Goal: Check status: Check status

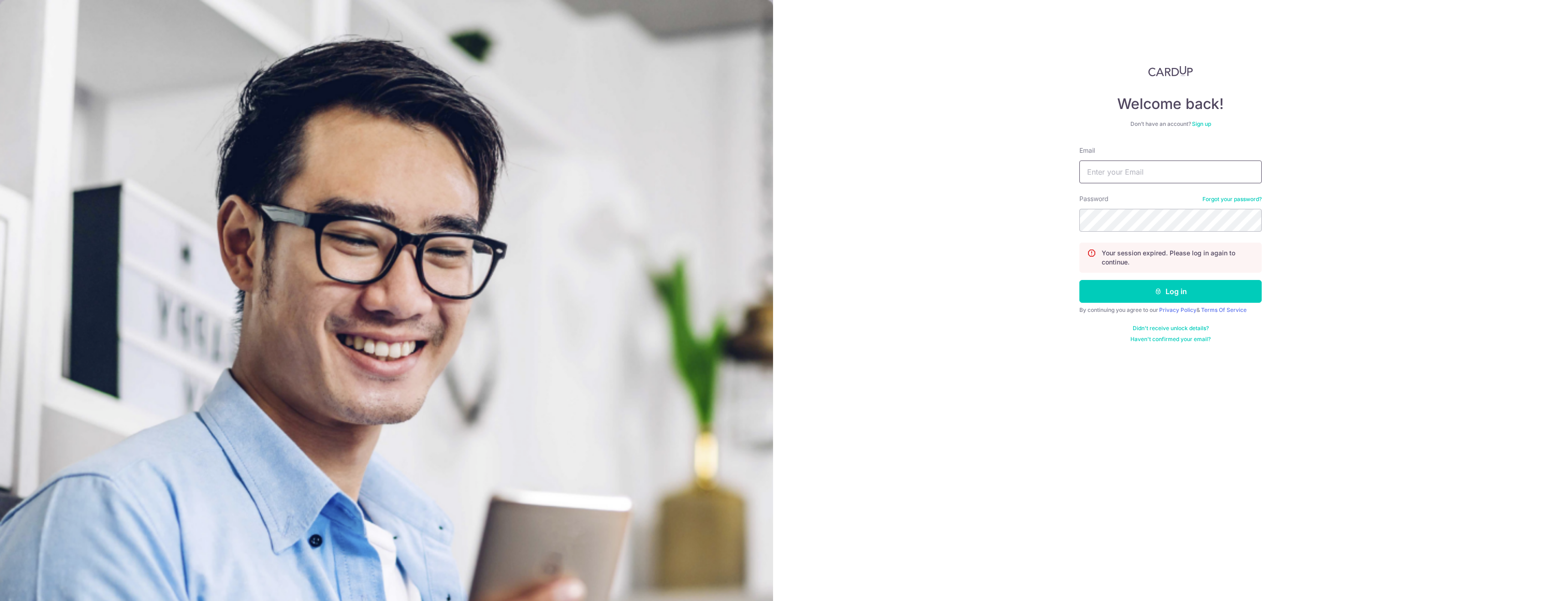
click at [1131, 174] on input "Email" at bounding box center [1170, 171] width 182 height 22
type input "[EMAIL_ADDRESS][PERSON_NAME][DOMAIN_NAME]"
click at [1079, 280] on button "Log in" at bounding box center [1170, 291] width 182 height 22
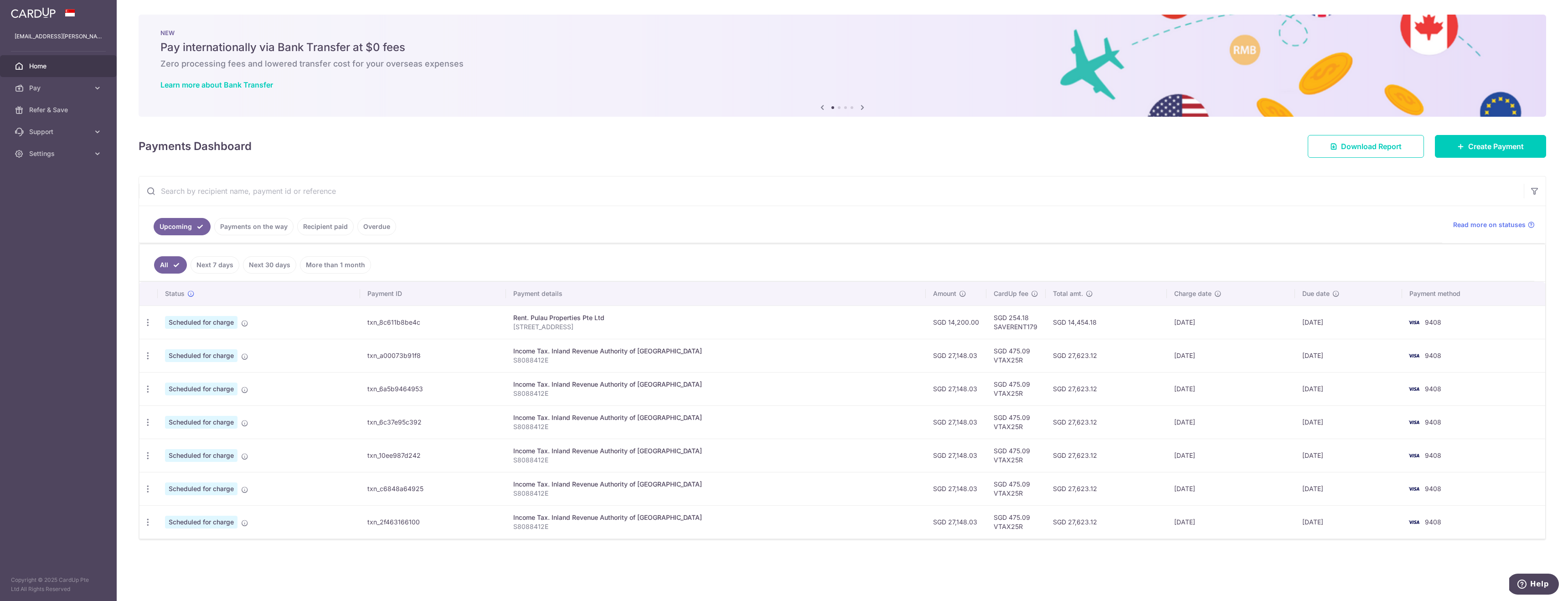
click at [234, 226] on link "Payments on the way" at bounding box center [253, 226] width 79 height 17
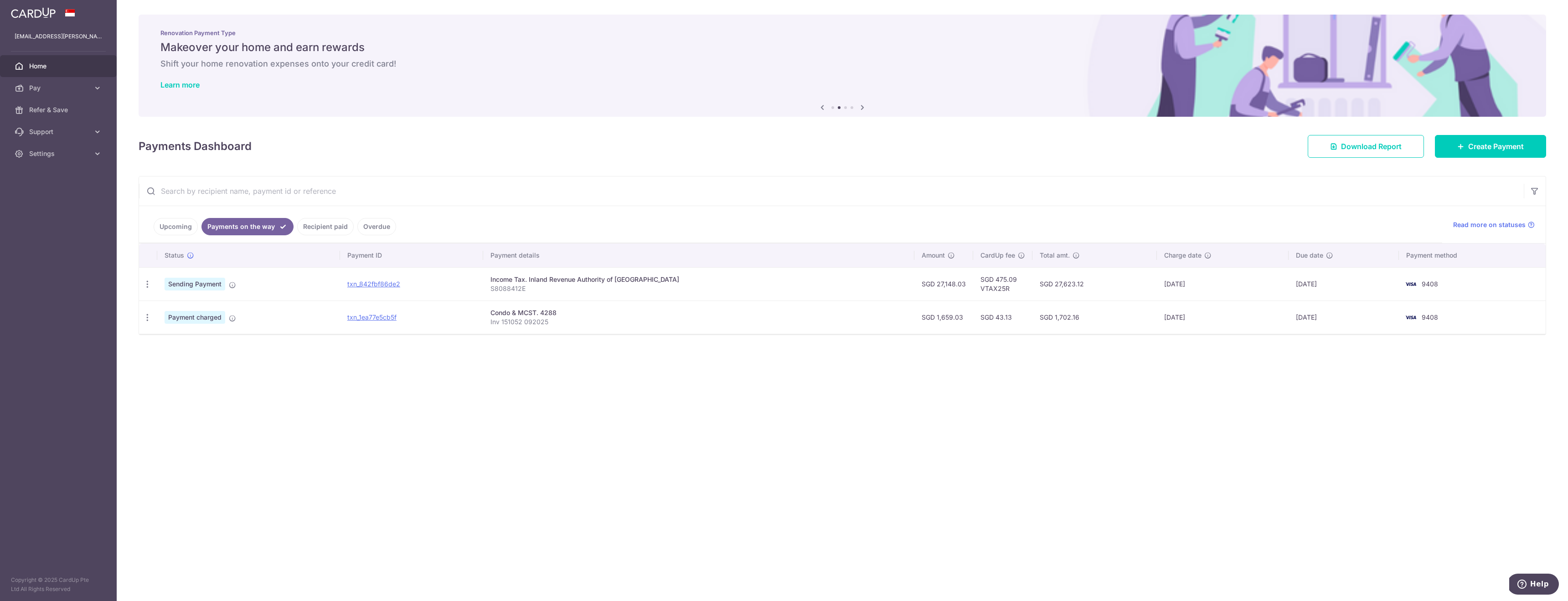
click at [330, 223] on link "Recipient paid" at bounding box center [325, 226] width 57 height 17
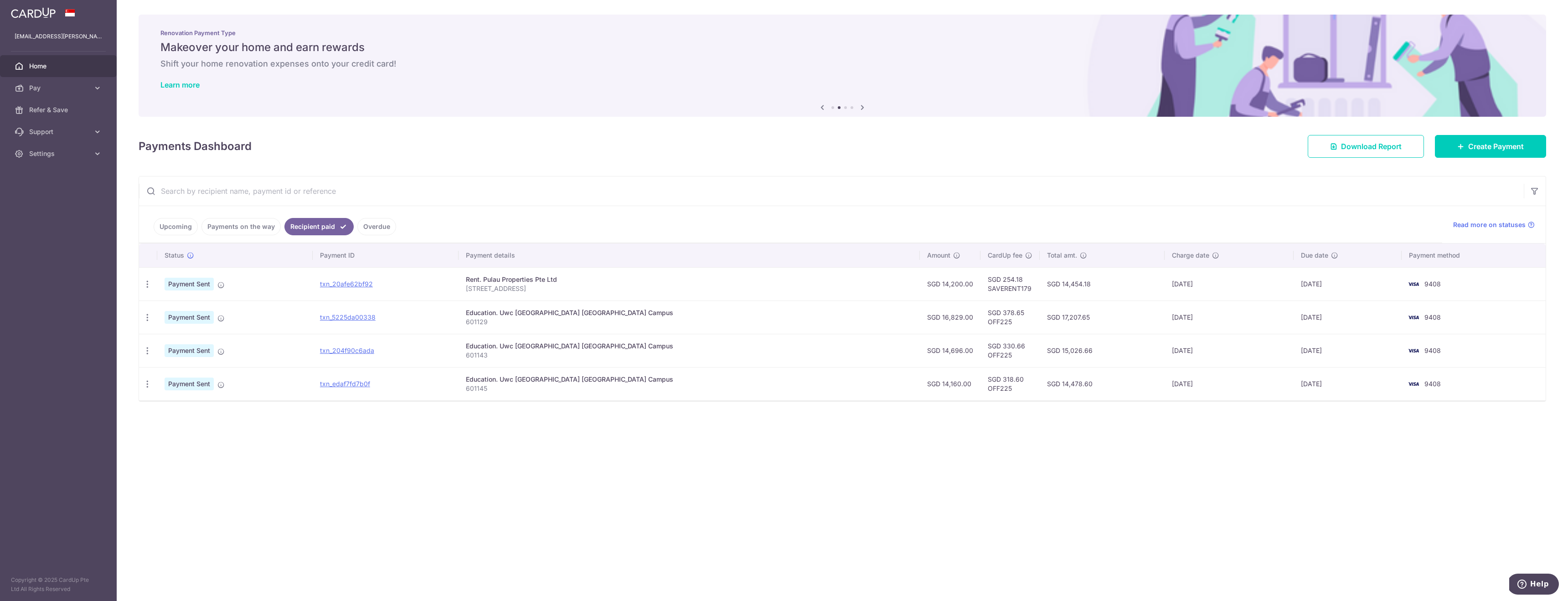
click at [377, 229] on link "Overdue" at bounding box center [376, 226] width 39 height 17
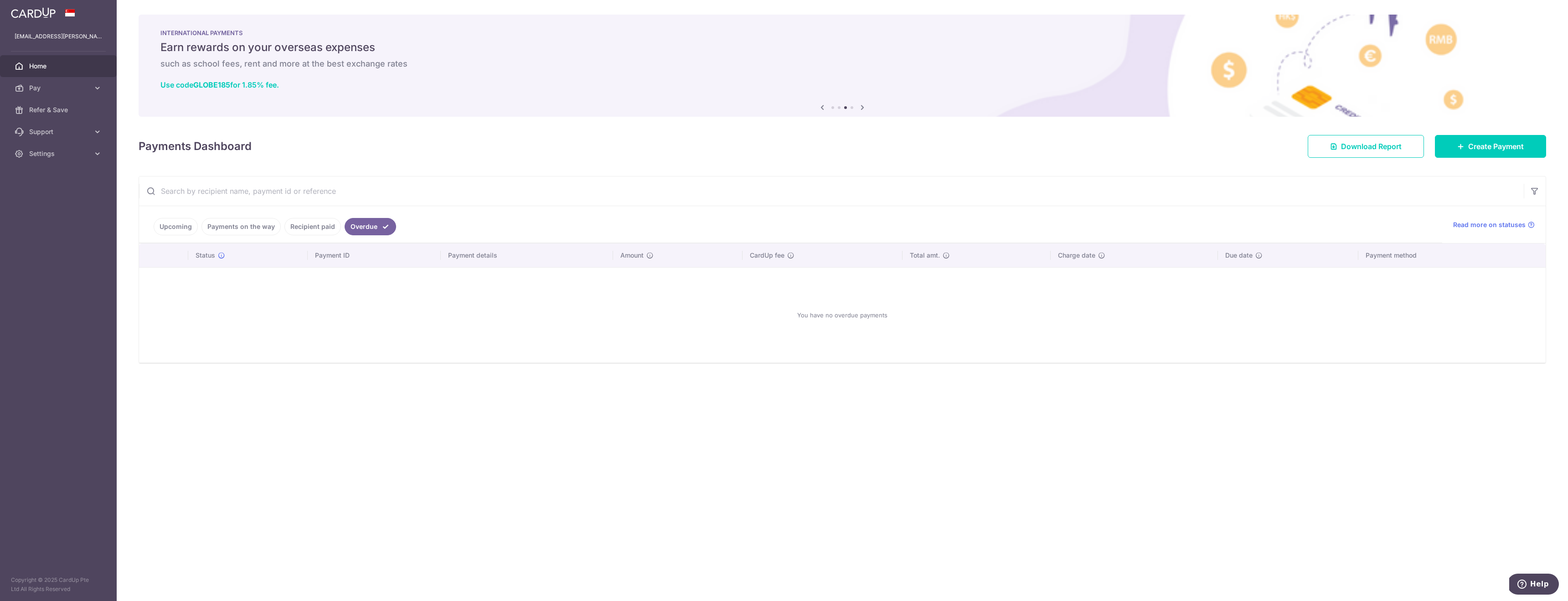
click at [259, 224] on link "Payments on the way" at bounding box center [241, 226] width 79 height 17
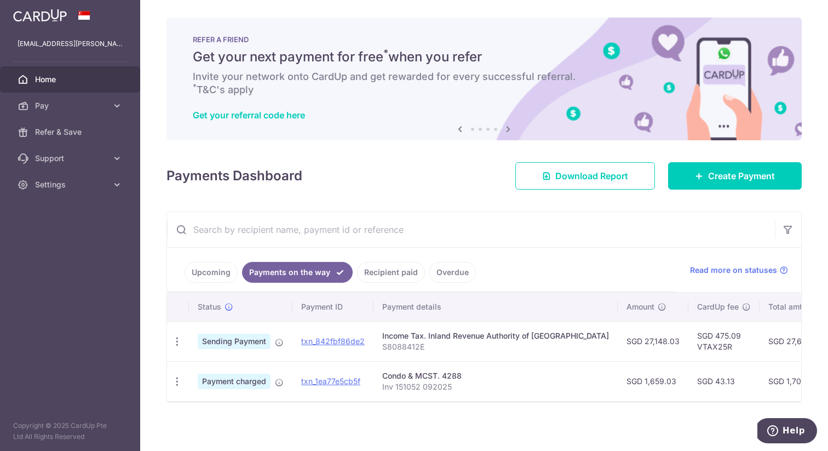
click at [378, 265] on link "Recipient paid" at bounding box center [391, 272] width 68 height 21
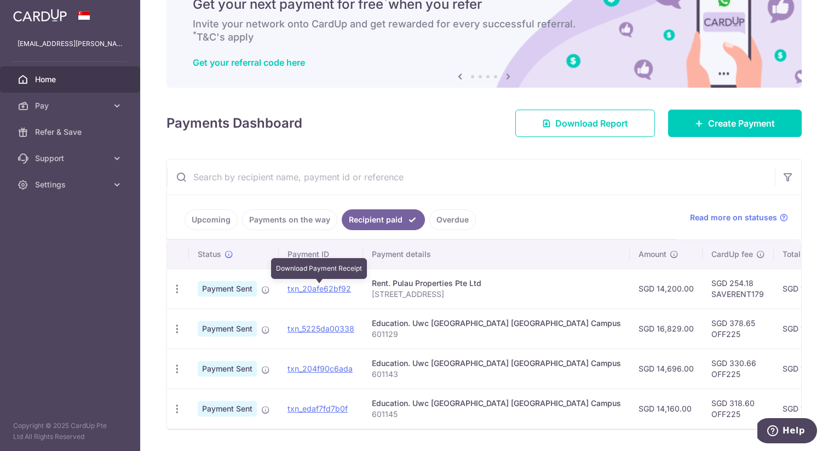
scroll to position [83, 0]
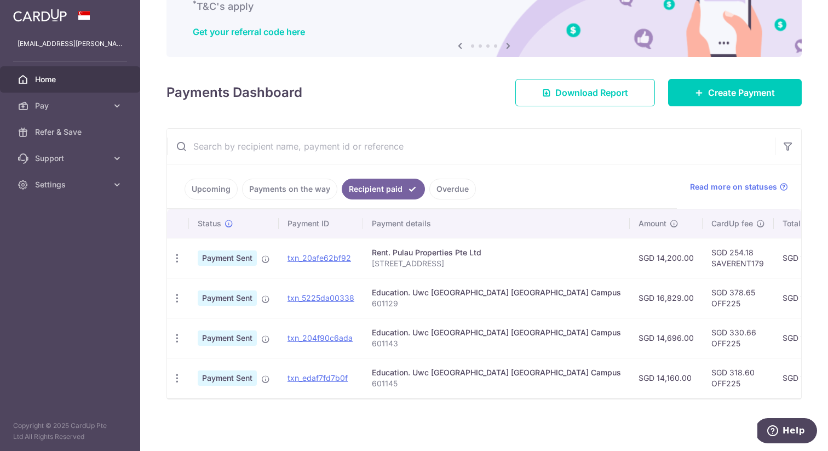
click at [303, 190] on link "Payments on the way" at bounding box center [289, 189] width 95 height 21
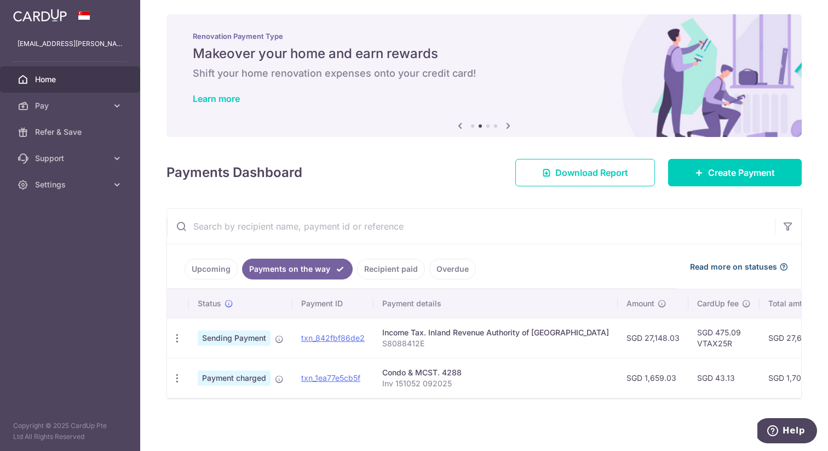
scroll to position [0, 0]
